Goal: Information Seeking & Learning: Learn about a topic

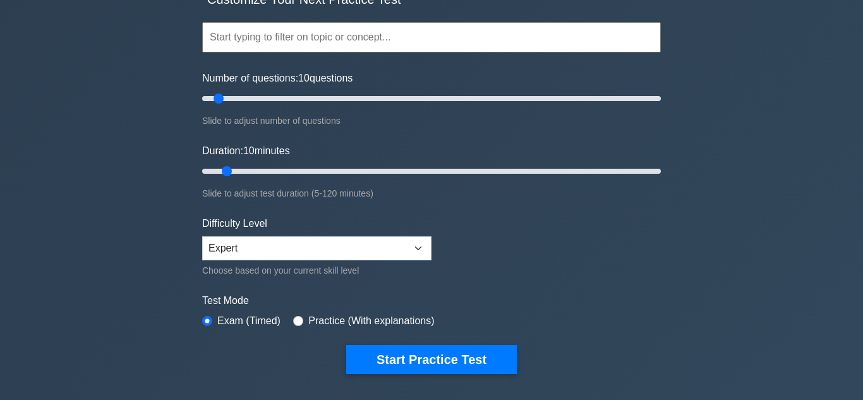
scroll to position [105, 0]
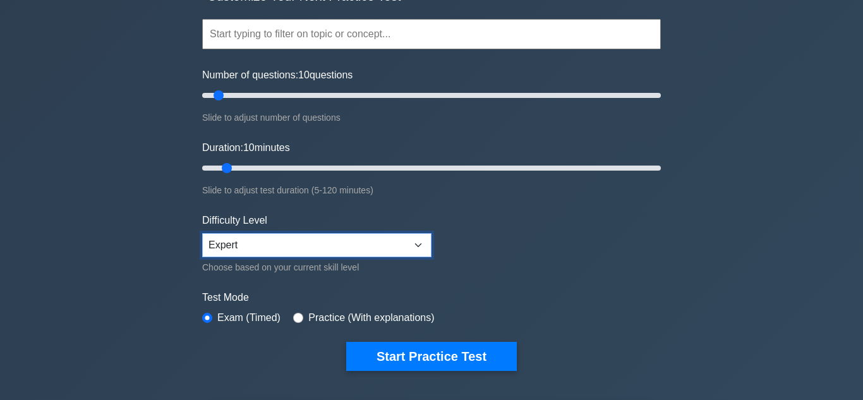
click at [422, 249] on select "Beginner Intermediate Expert" at bounding box center [316, 245] width 229 height 24
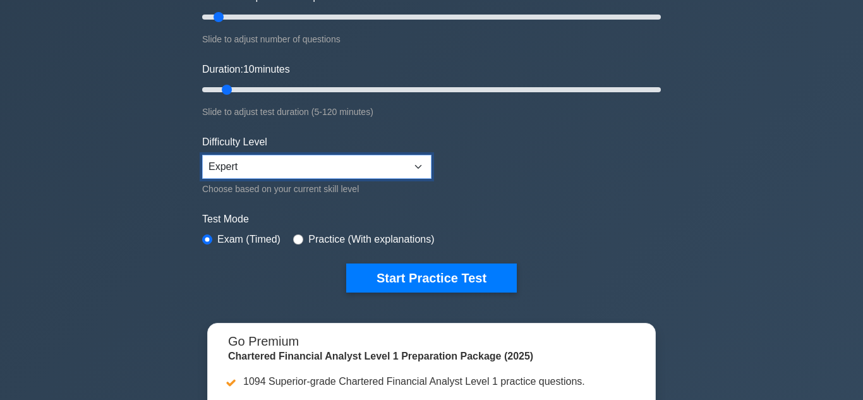
scroll to position [196, 0]
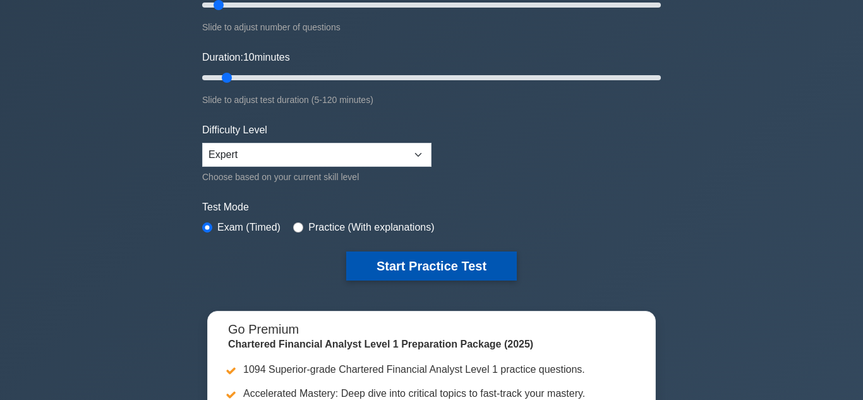
click at [436, 261] on button "Start Practice Test" at bounding box center [431, 265] width 170 height 29
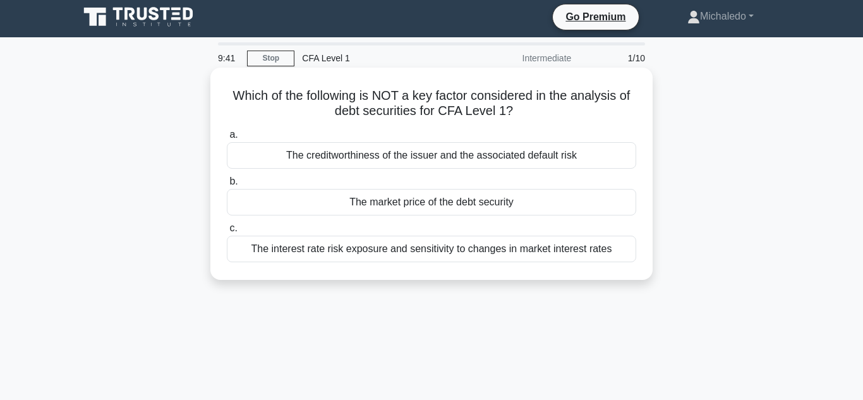
scroll to position [3, 0]
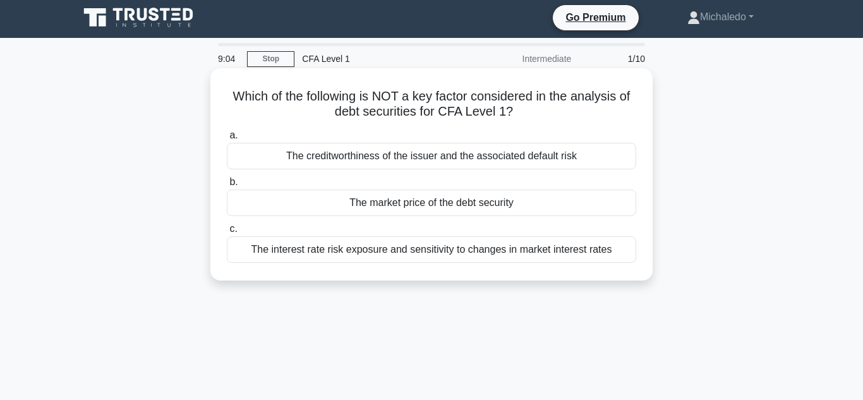
click at [414, 203] on div "The market price of the debt security" at bounding box center [431, 202] width 409 height 27
click at [227, 186] on input "b. The market price of the debt security" at bounding box center [227, 182] width 0 height 8
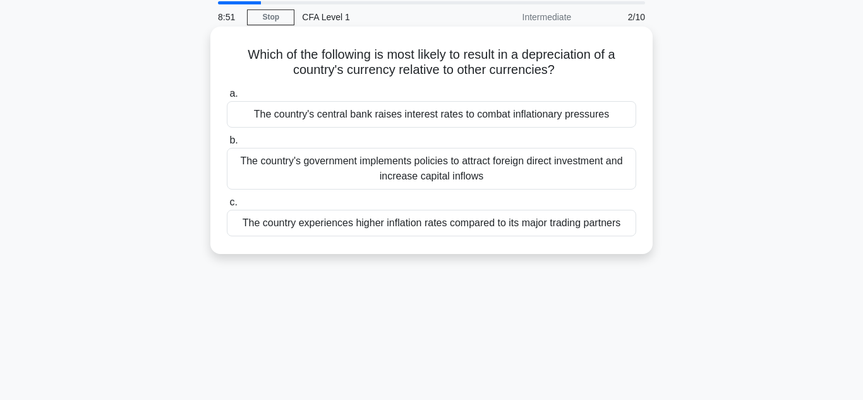
scroll to position [48, 0]
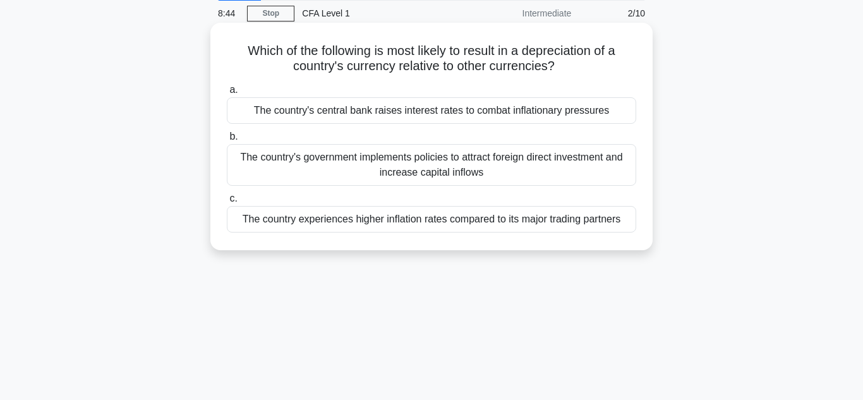
click at [335, 216] on div "The country experiences higher inflation rates compared to its major trading pa…" at bounding box center [431, 219] width 409 height 27
click at [227, 203] on input "c. The country experiences higher inflation rates compared to its major trading…" at bounding box center [227, 198] width 0 height 8
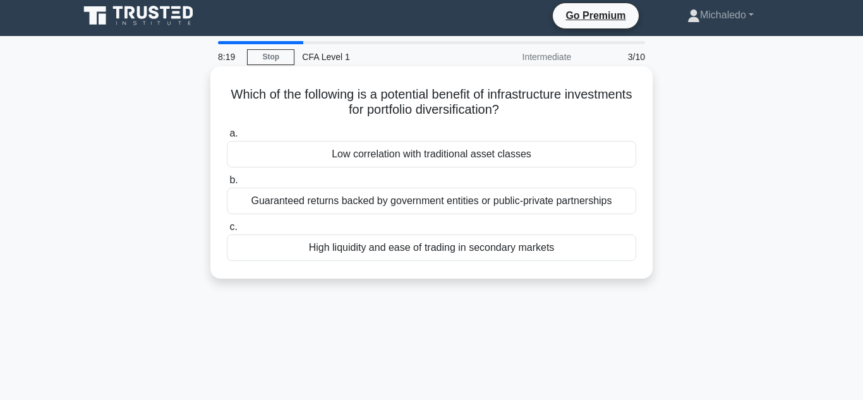
scroll to position [3, 0]
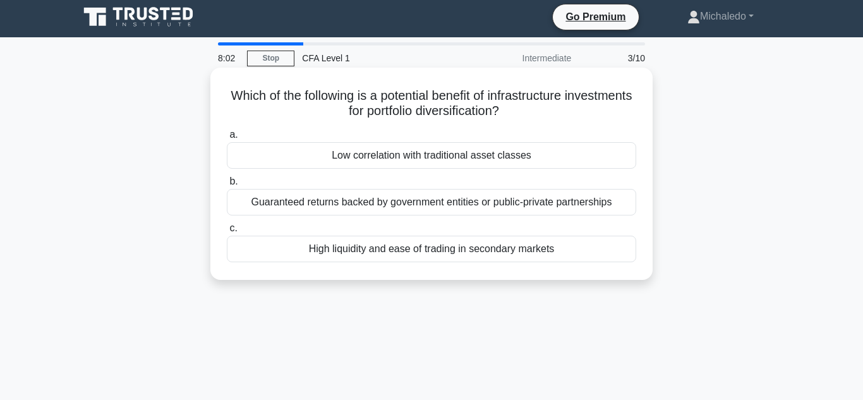
click at [495, 163] on div "Low correlation with traditional asset classes" at bounding box center [431, 155] width 409 height 27
click at [227, 139] on input "a. Low correlation with traditional asset classes" at bounding box center [227, 135] width 0 height 8
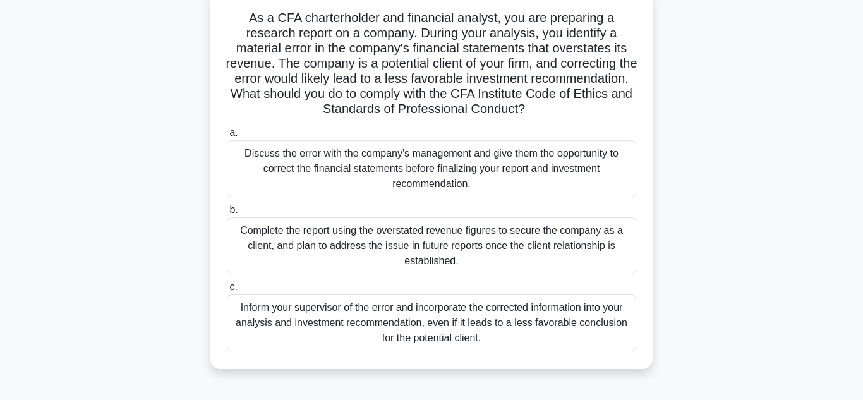
scroll to position [83, 0]
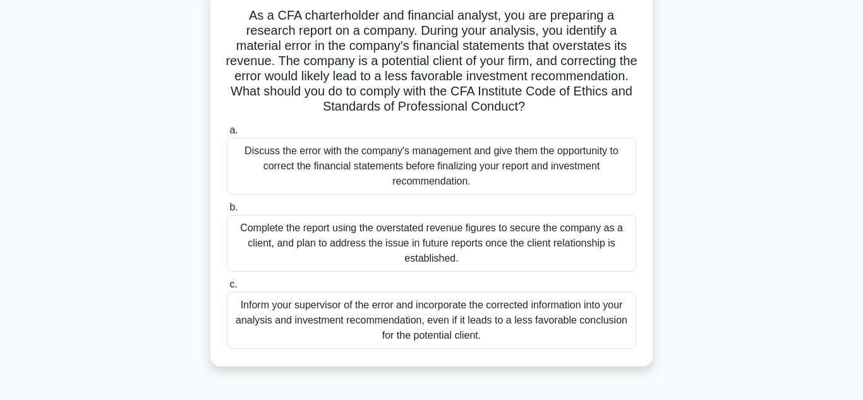
click at [338, 159] on div "Discuss the error with the company's management and give them the opportunity t…" at bounding box center [431, 166] width 409 height 57
click at [227, 134] on input "a. Discuss the error with the company's management and give them the opportunit…" at bounding box center [227, 130] width 0 height 8
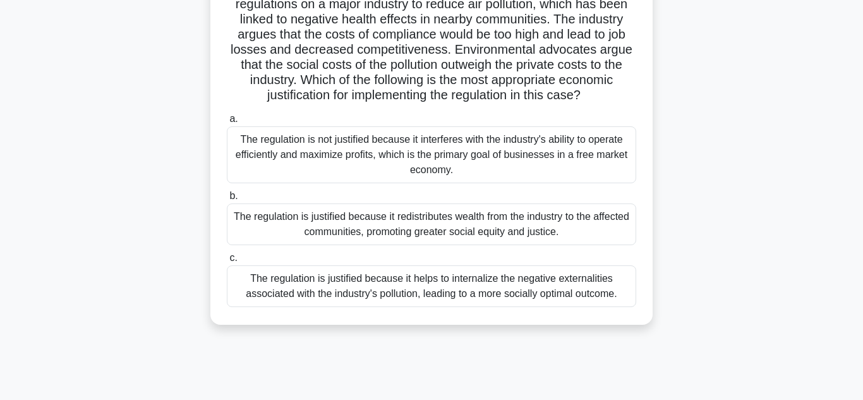
scroll to position [111, 0]
click at [505, 287] on div "The regulation is justified because it helps to internalize the negative extern…" at bounding box center [431, 285] width 409 height 42
click at [227, 261] on input "c. The regulation is justified because it helps to internalize the negative ext…" at bounding box center [227, 257] width 0 height 8
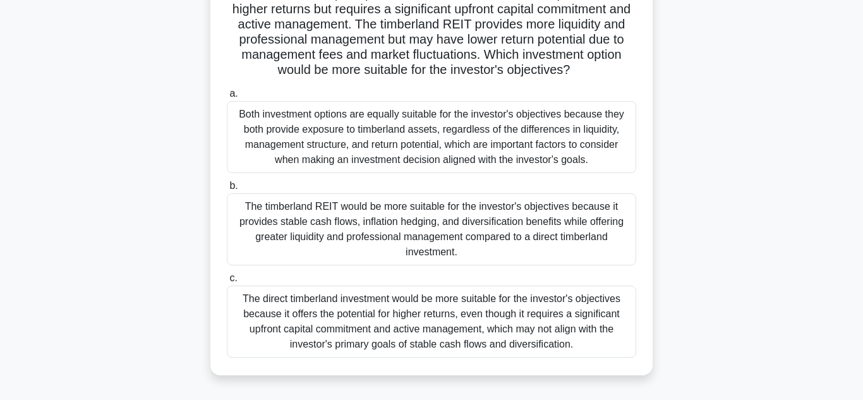
scroll to position [183, 0]
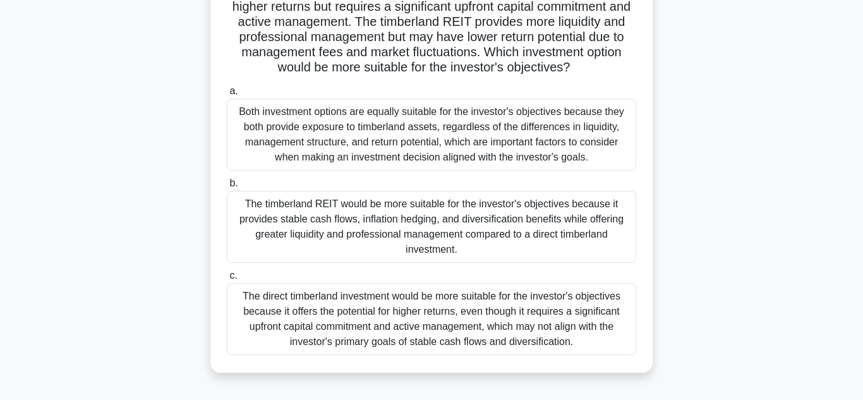
click at [542, 219] on div "The timberland REIT would be more suitable for the investor's objectives becaus…" at bounding box center [431, 227] width 409 height 72
click at [227, 188] on input "b. The timberland REIT would be more suitable for the investor's objectives bec…" at bounding box center [227, 183] width 0 height 8
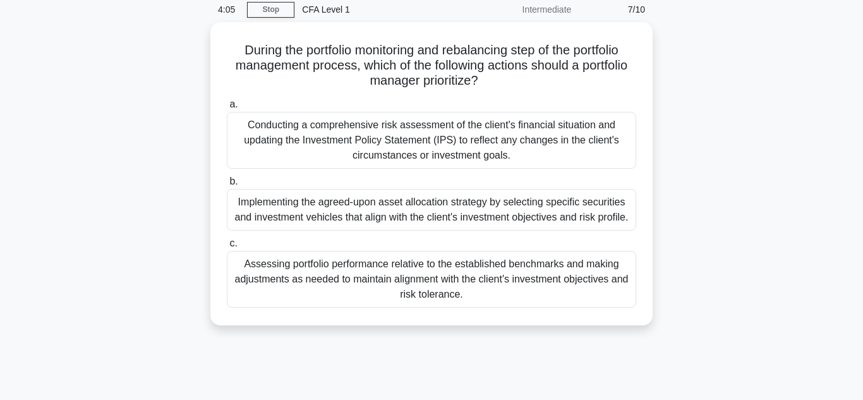
scroll to position [52, 0]
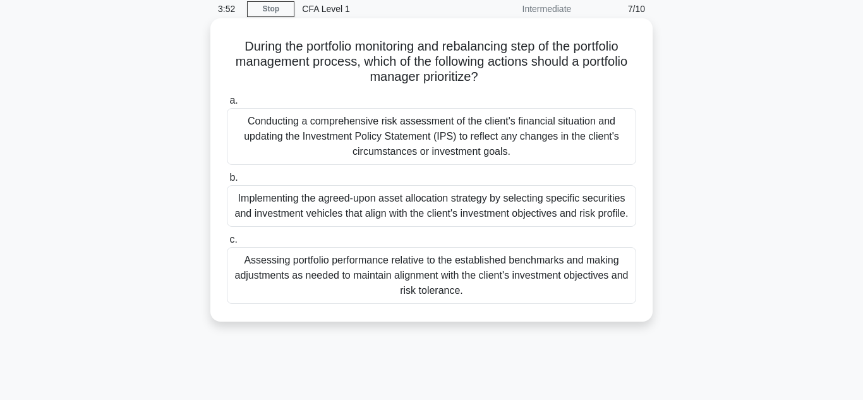
click at [442, 280] on div "Assessing portfolio performance relative to the established benchmarks and maki…" at bounding box center [431, 275] width 409 height 57
click at [227, 244] on input "c. Assessing portfolio performance relative to the established benchmarks and m…" at bounding box center [227, 240] width 0 height 8
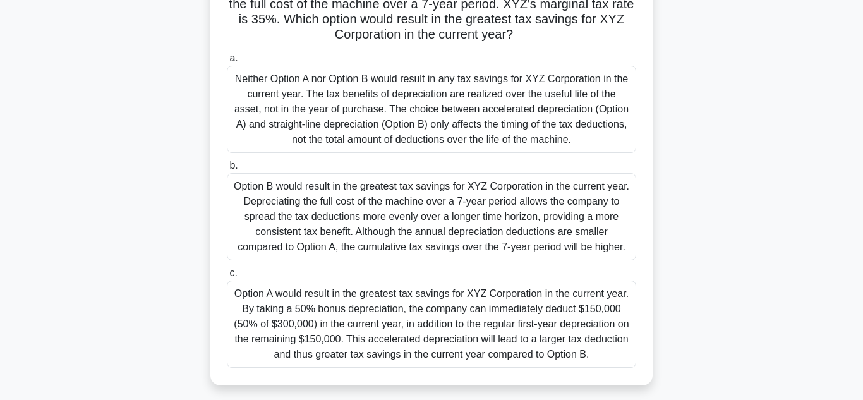
scroll to position [171, 0]
click at [347, 322] on div "Option A would result in the greatest tax savings for XYZ Corporation in the cu…" at bounding box center [431, 323] width 409 height 87
click at [227, 277] on input "c. Option A would result in the greatest tax savings for XYZ Corporation in the…" at bounding box center [227, 272] width 0 height 8
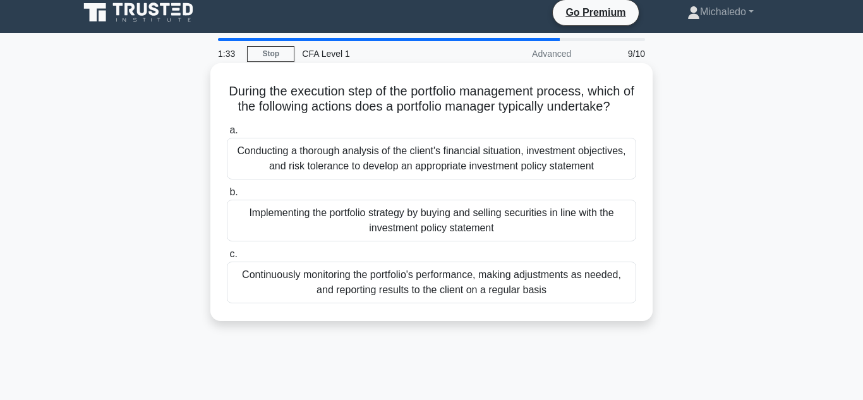
scroll to position [0, 0]
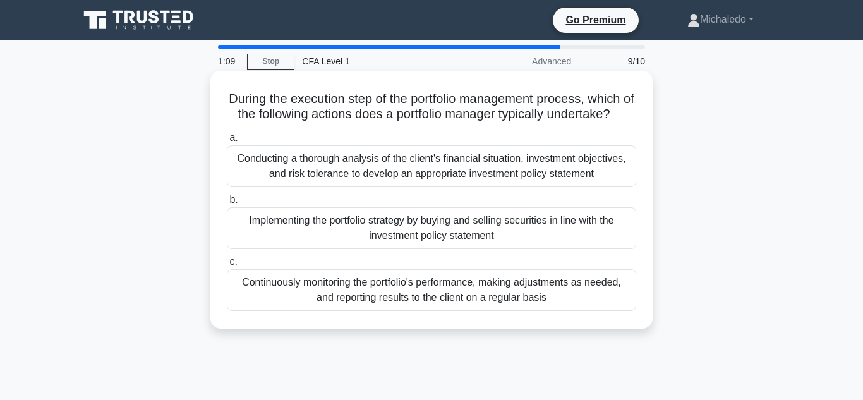
click at [389, 222] on div "Implementing the portfolio strategy by buying and selling securities in line wi…" at bounding box center [431, 228] width 409 height 42
click at [227, 204] on input "b. Implementing the portfolio strategy by buying and selling securities in line…" at bounding box center [227, 200] width 0 height 8
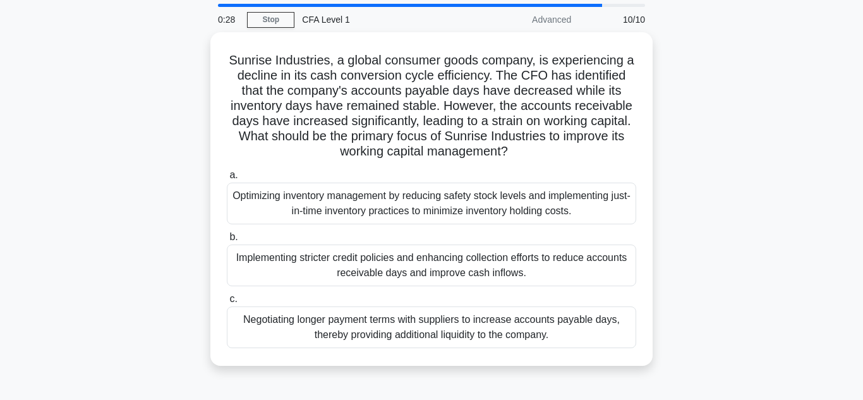
scroll to position [36, 0]
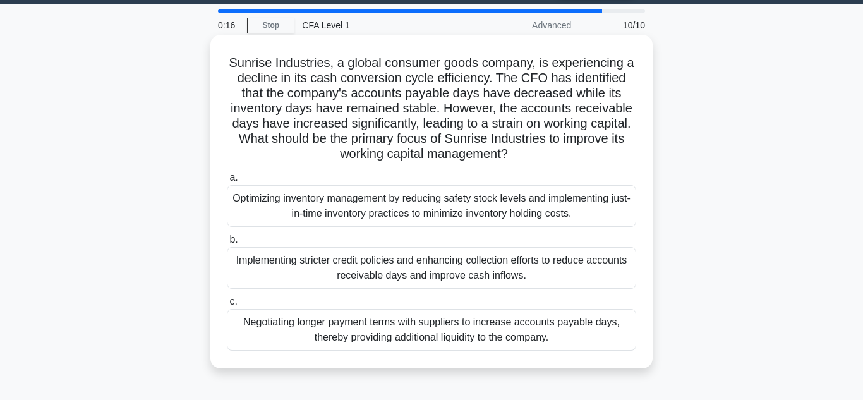
click at [405, 266] on div "Implementing stricter credit policies and enhancing collection efforts to reduc…" at bounding box center [431, 268] width 409 height 42
click at [227, 244] on input "b. Implementing stricter credit policies and enhancing collection efforts to re…" at bounding box center [227, 240] width 0 height 8
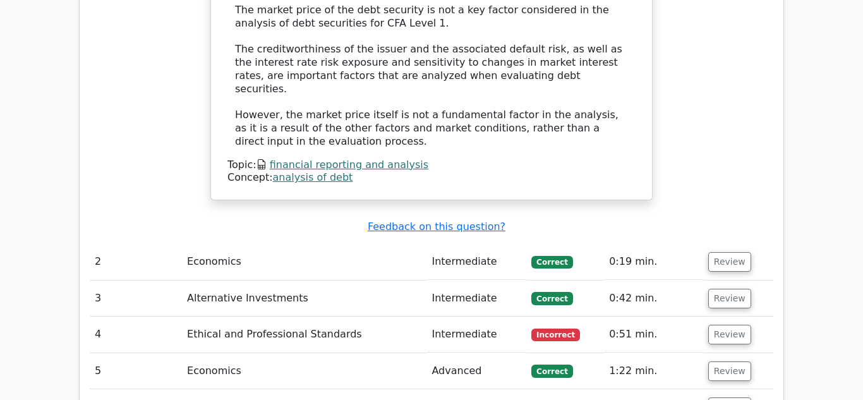
scroll to position [1308, 0]
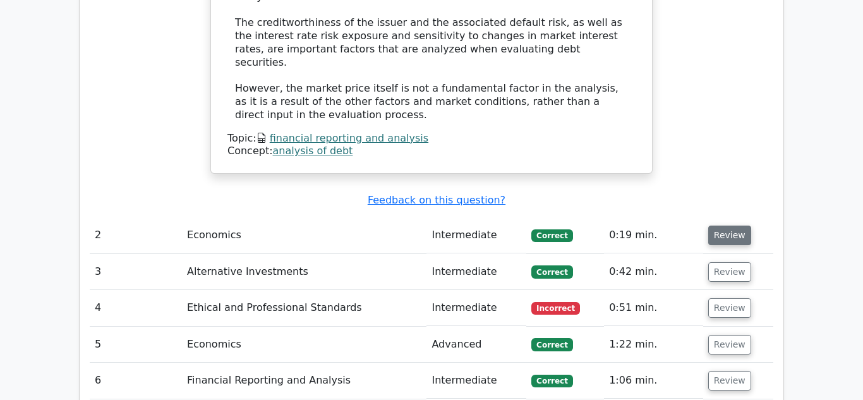
click at [723, 225] on button "Review" at bounding box center [729, 235] width 43 height 20
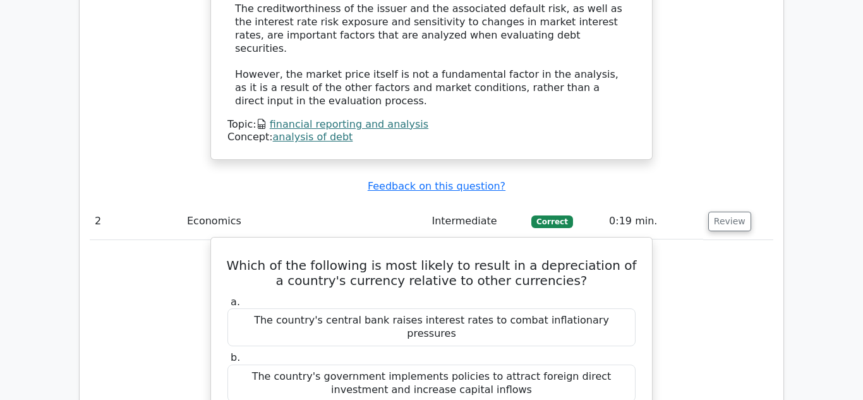
scroll to position [1324, 0]
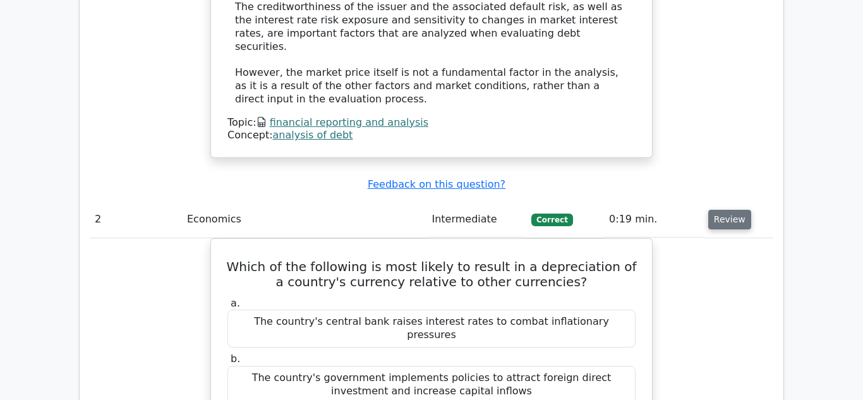
click at [731, 210] on button "Review" at bounding box center [729, 220] width 43 height 20
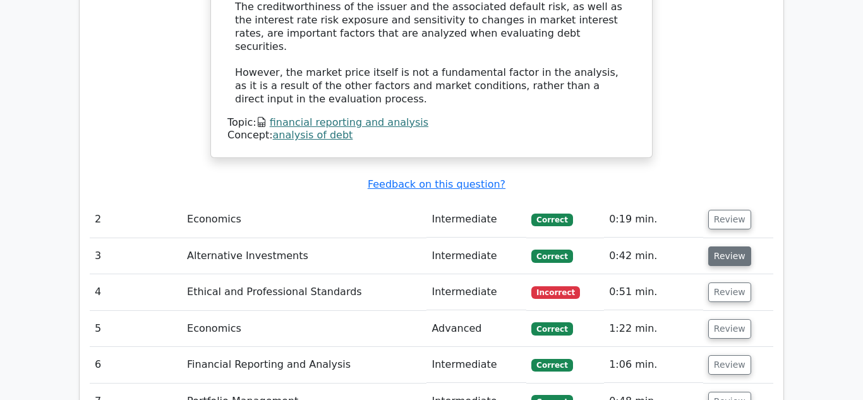
click at [719, 246] on button "Review" at bounding box center [729, 256] width 43 height 20
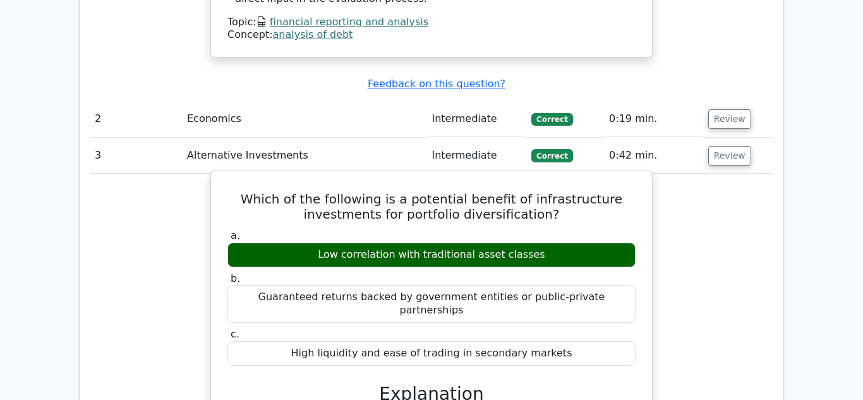
scroll to position [1426, 0]
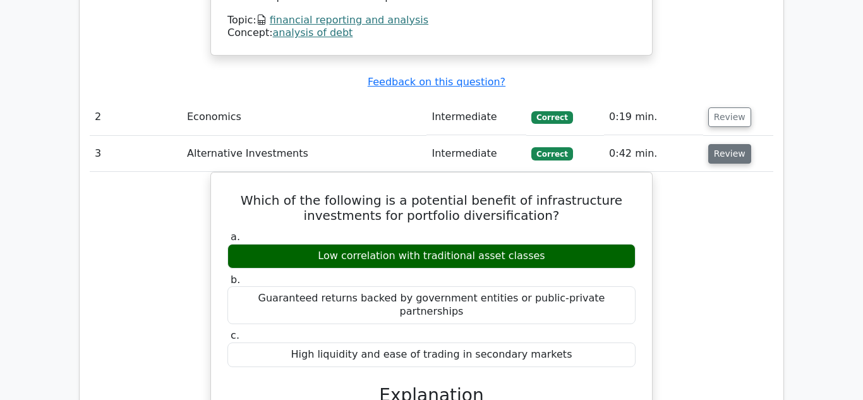
click at [726, 144] on button "Review" at bounding box center [729, 154] width 43 height 20
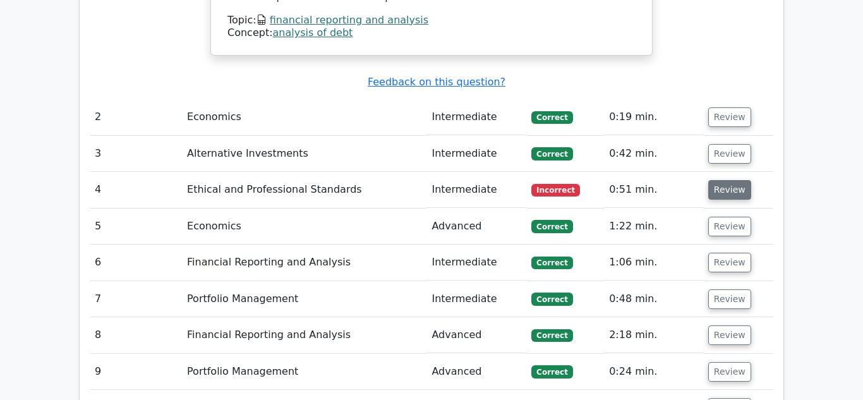
click at [733, 180] on button "Review" at bounding box center [729, 190] width 43 height 20
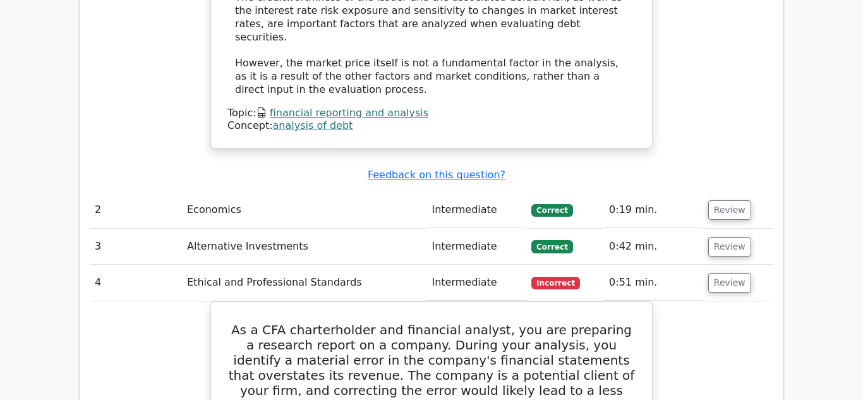
scroll to position [1318, 0]
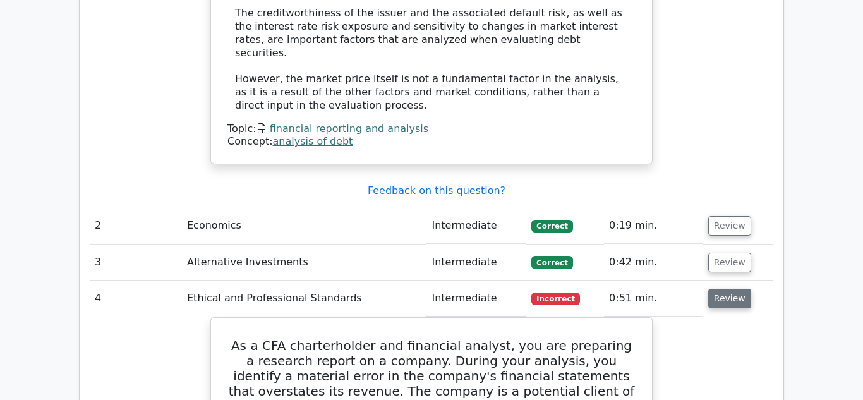
click at [720, 289] on button "Review" at bounding box center [729, 299] width 43 height 20
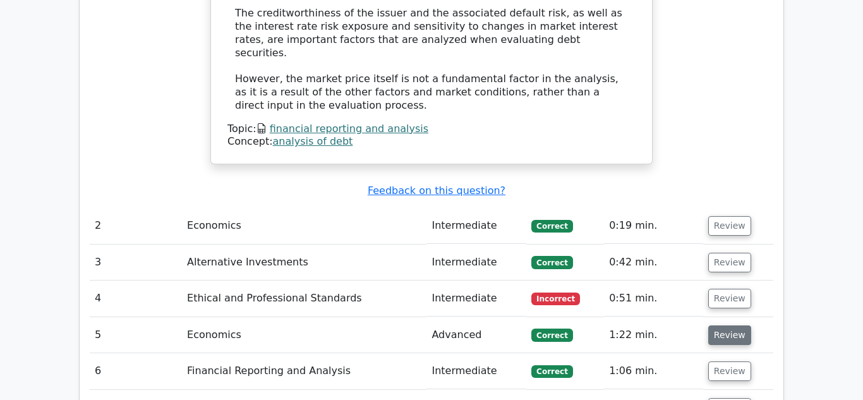
click at [715, 325] on button "Review" at bounding box center [729, 335] width 43 height 20
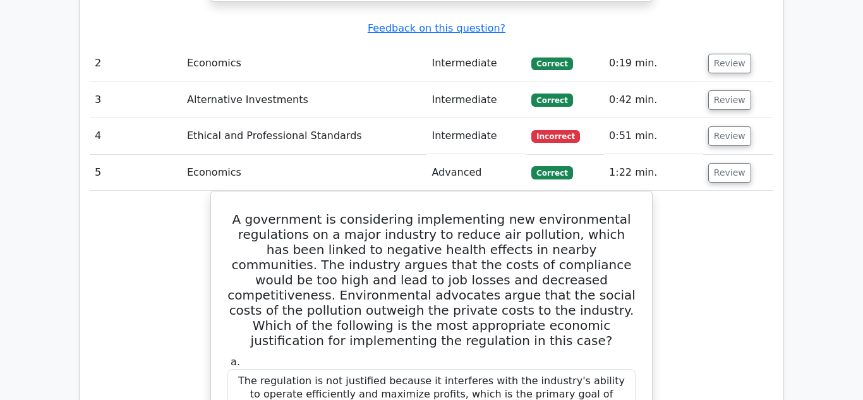
scroll to position [1479, 0]
click at [712, 164] on button "Review" at bounding box center [729, 174] width 43 height 20
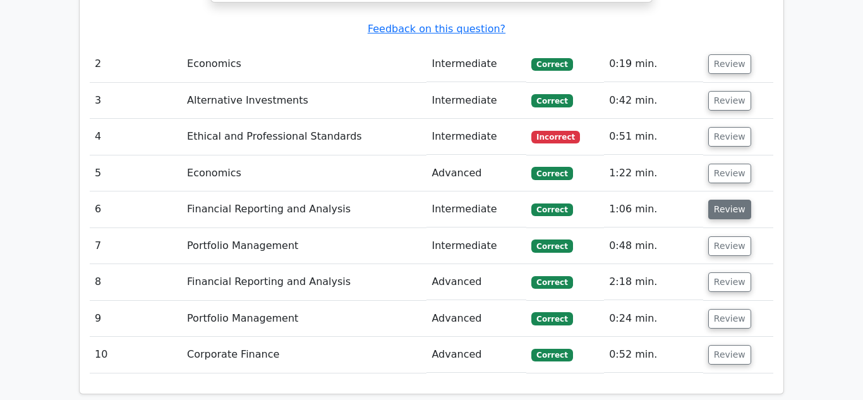
click at [719, 200] on button "Review" at bounding box center [729, 210] width 43 height 20
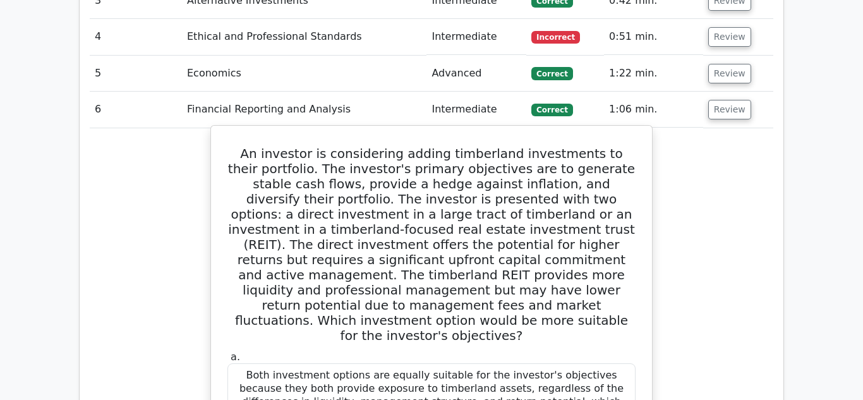
scroll to position [1575, 0]
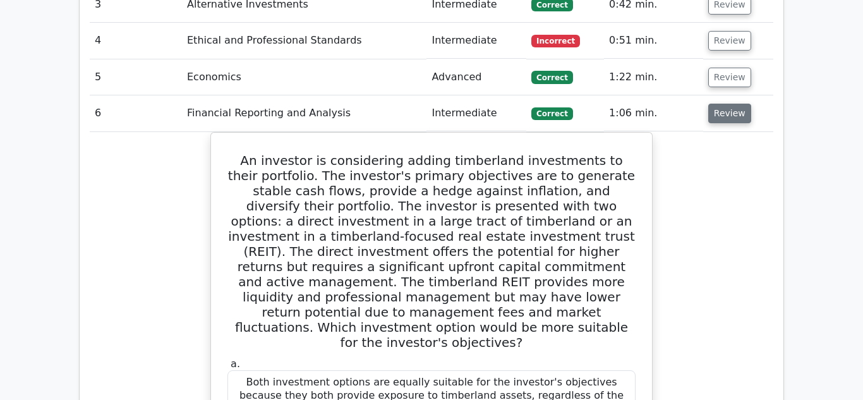
click at [728, 104] on button "Review" at bounding box center [729, 114] width 43 height 20
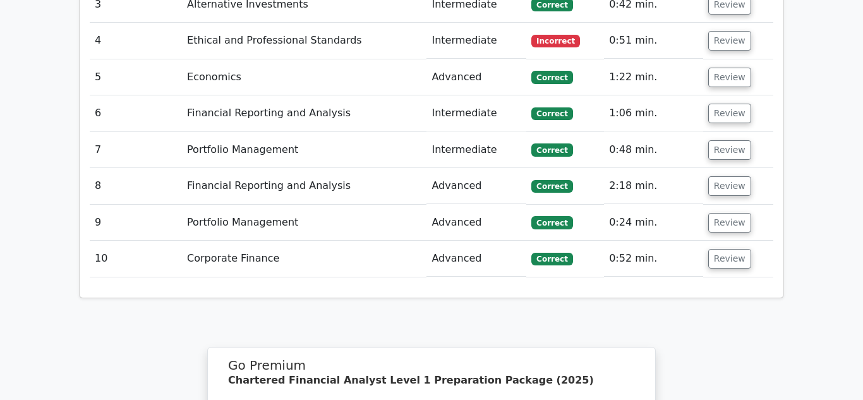
scroll to position [0, 8]
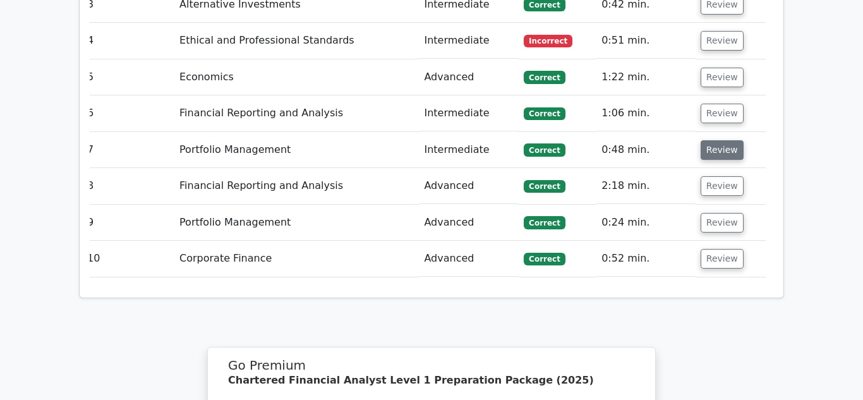
click at [700, 140] on button "Review" at bounding box center [721, 150] width 43 height 20
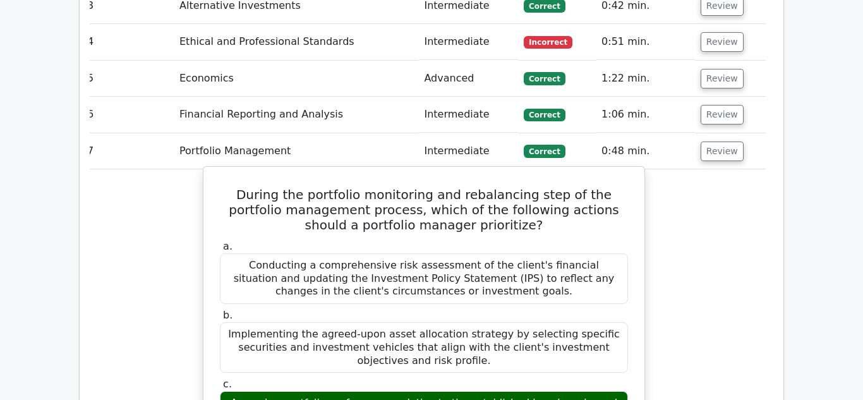
scroll to position [1564, 0]
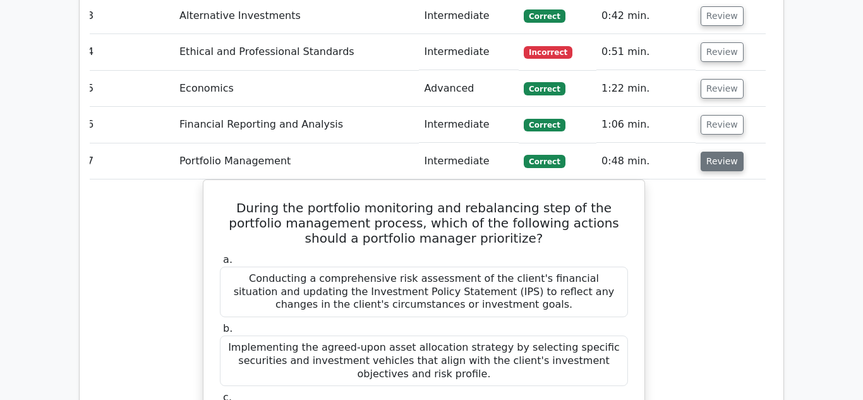
click at [712, 152] on button "Review" at bounding box center [721, 162] width 43 height 20
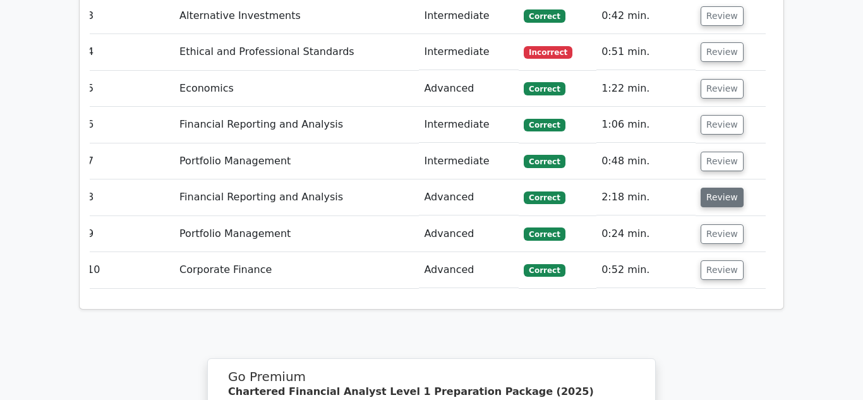
click at [709, 188] on button "Review" at bounding box center [721, 198] width 43 height 20
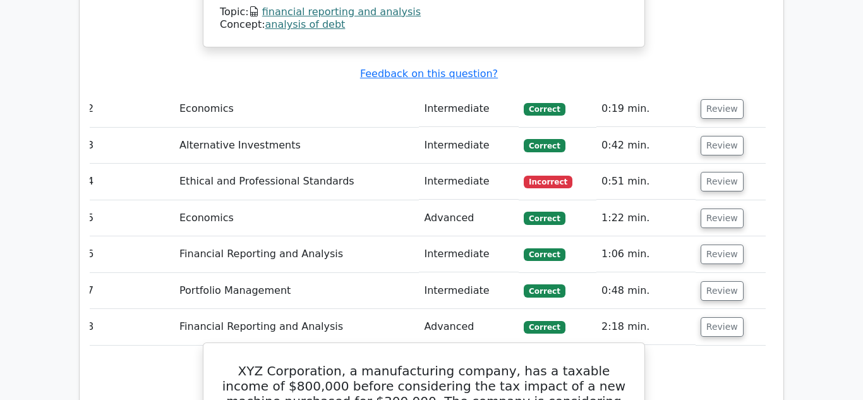
scroll to position [1436, 0]
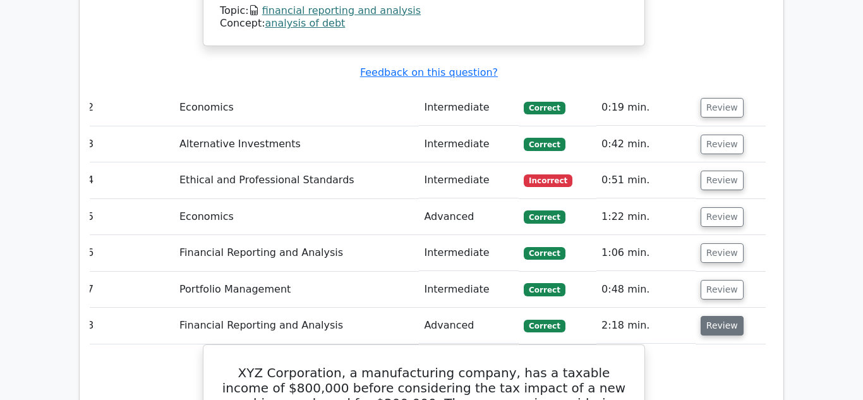
click at [731, 316] on button "Review" at bounding box center [721, 326] width 43 height 20
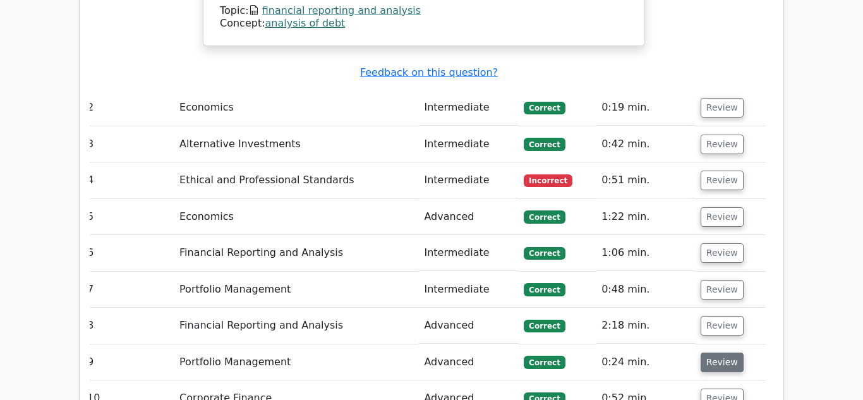
click at [710, 352] on button "Review" at bounding box center [721, 362] width 43 height 20
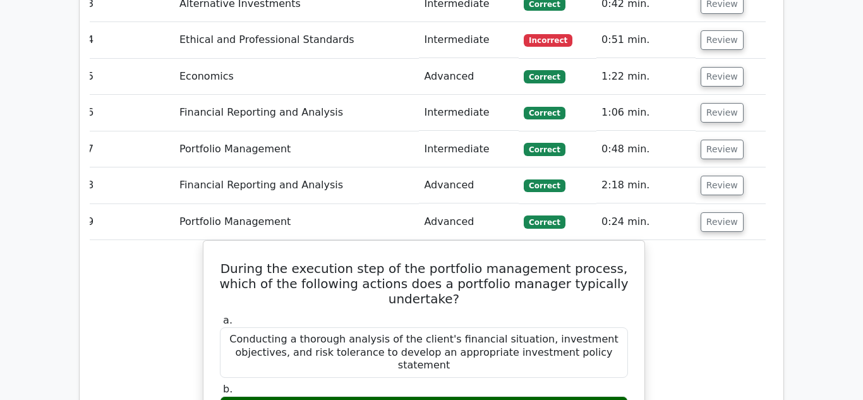
scroll to position [1591, 0]
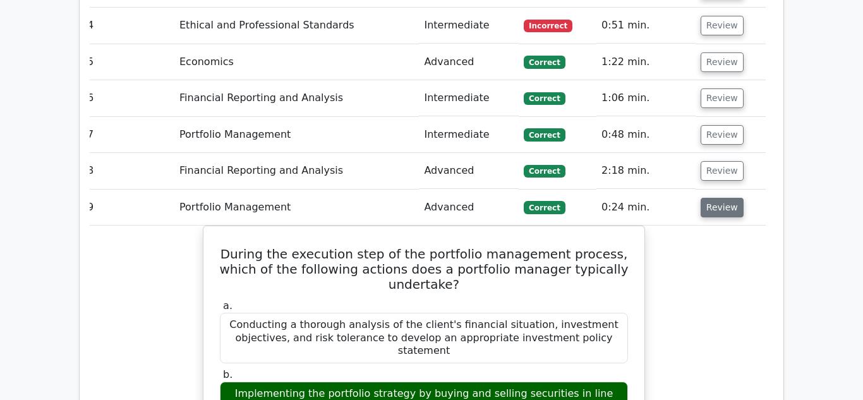
click at [712, 198] on button "Review" at bounding box center [721, 208] width 43 height 20
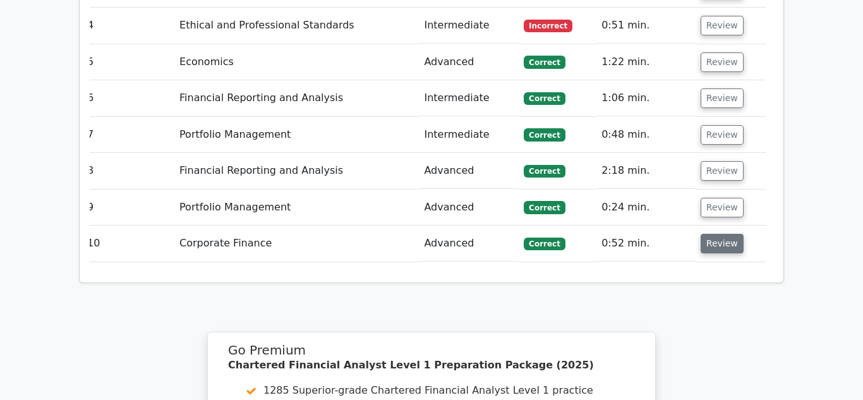
click at [705, 234] on button "Review" at bounding box center [721, 244] width 43 height 20
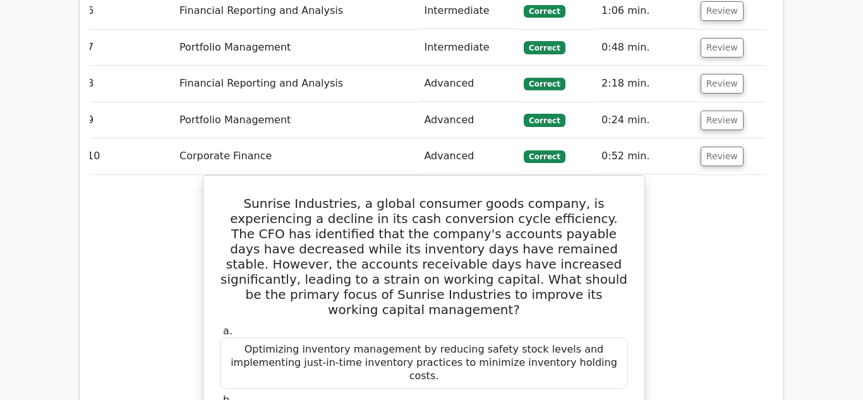
scroll to position [1676, 0]
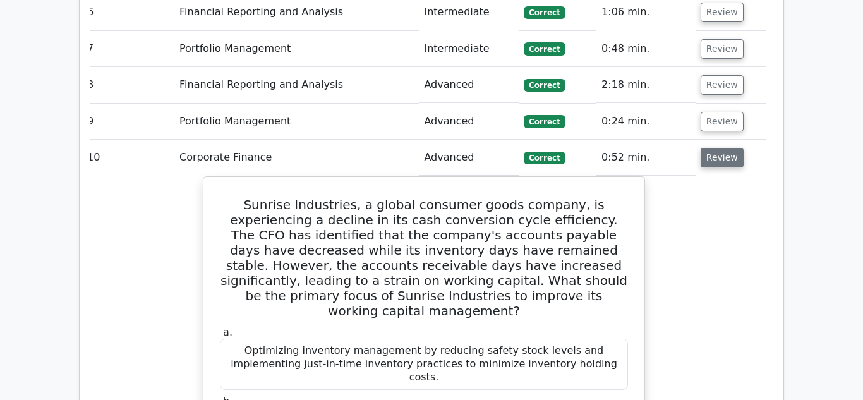
click at [718, 148] on button "Review" at bounding box center [721, 158] width 43 height 20
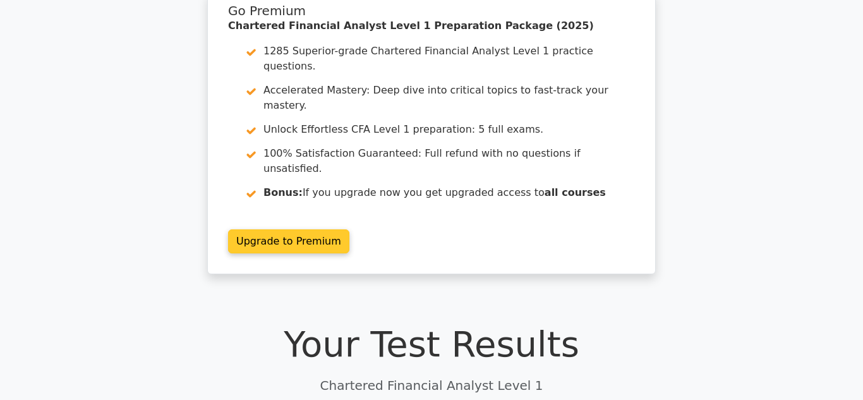
scroll to position [0, 0]
